Goal: Task Accomplishment & Management: Manage account settings

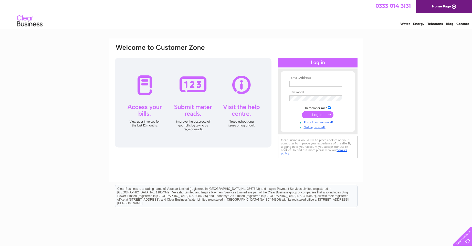
type input "ayrshire17@yahoo.co.uk"
click at [307, 116] on input "submit" at bounding box center [317, 114] width 31 height 7
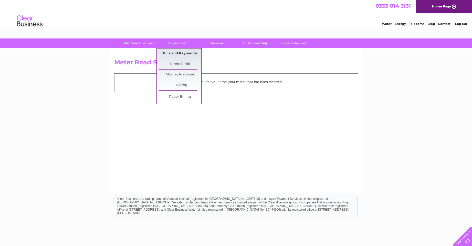
click at [176, 52] on link "Bills and Payments" at bounding box center [180, 53] width 42 height 10
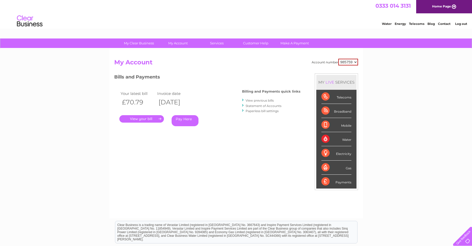
click at [257, 100] on link "View previous bills" at bounding box center [260, 100] width 28 height 4
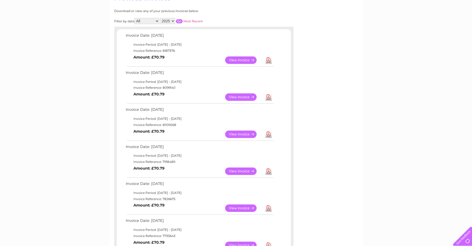
scroll to position [77, 0]
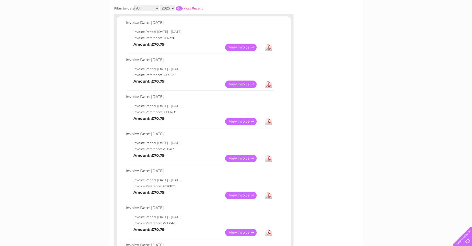
click at [241, 158] on link "View" at bounding box center [244, 157] width 38 height 7
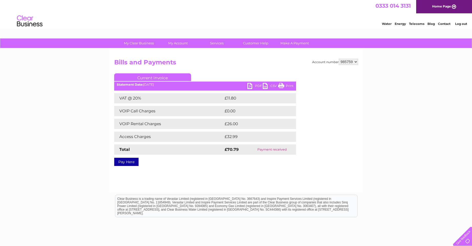
click at [257, 86] on link "PDF" at bounding box center [254, 86] width 15 height 7
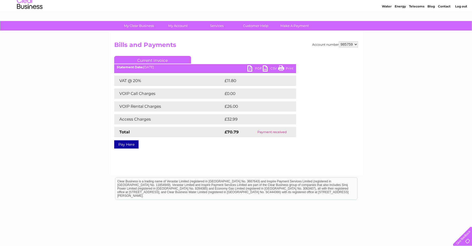
scroll to position [38, 0]
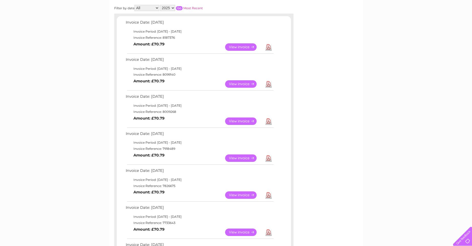
click at [239, 122] on link "View" at bounding box center [244, 120] width 38 height 7
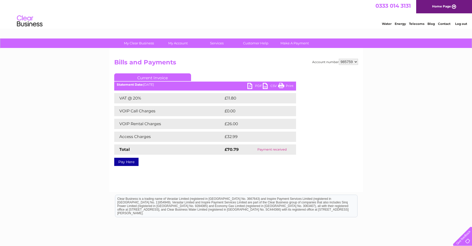
click at [258, 86] on link "PDF" at bounding box center [254, 86] width 15 height 7
